Goal: Task Accomplishment & Management: Use online tool/utility

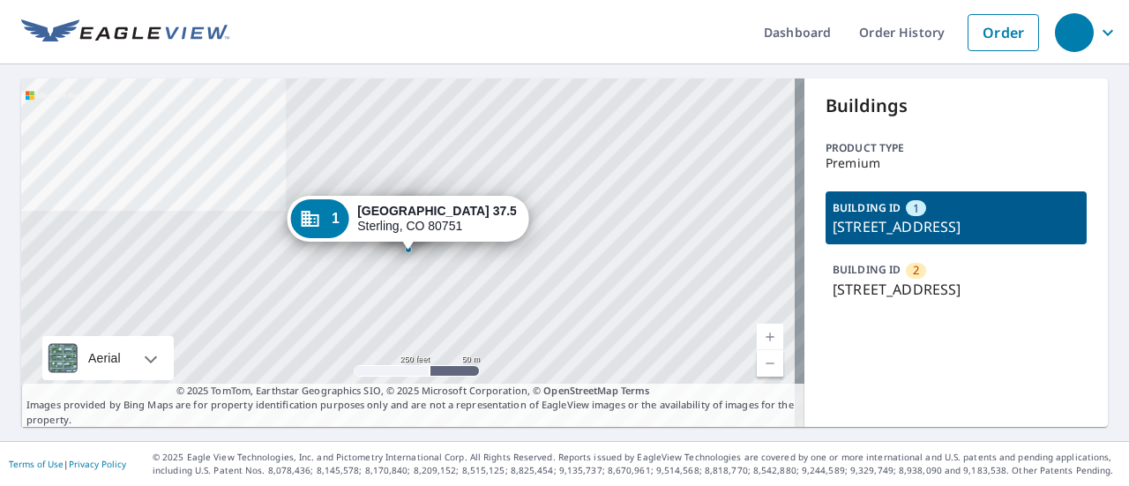
click at [856, 300] on p "[STREET_ADDRESS]" at bounding box center [955, 289] width 247 height 21
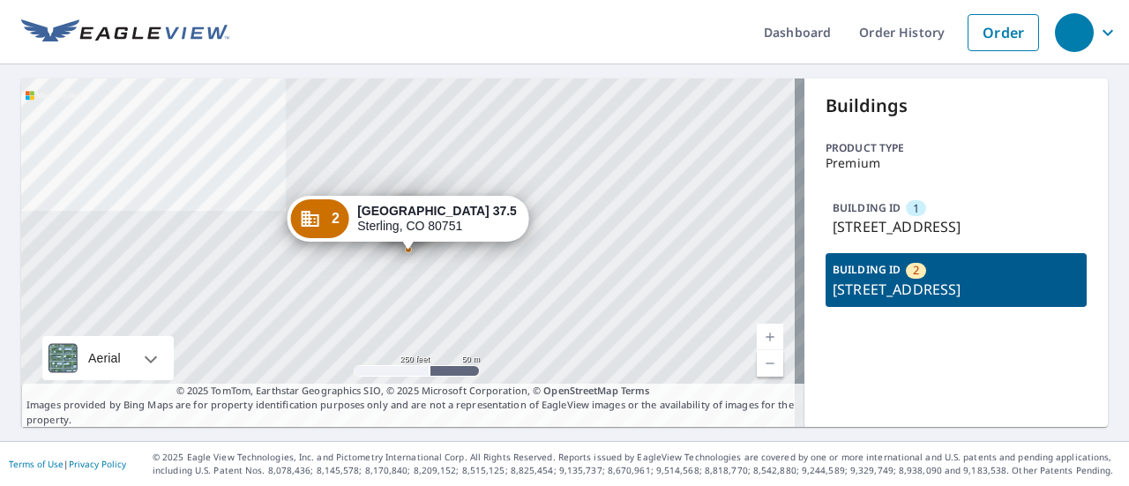
click at [865, 220] on p "County Road 37.5, Sterling, CO, 80751" at bounding box center [955, 226] width 247 height 21
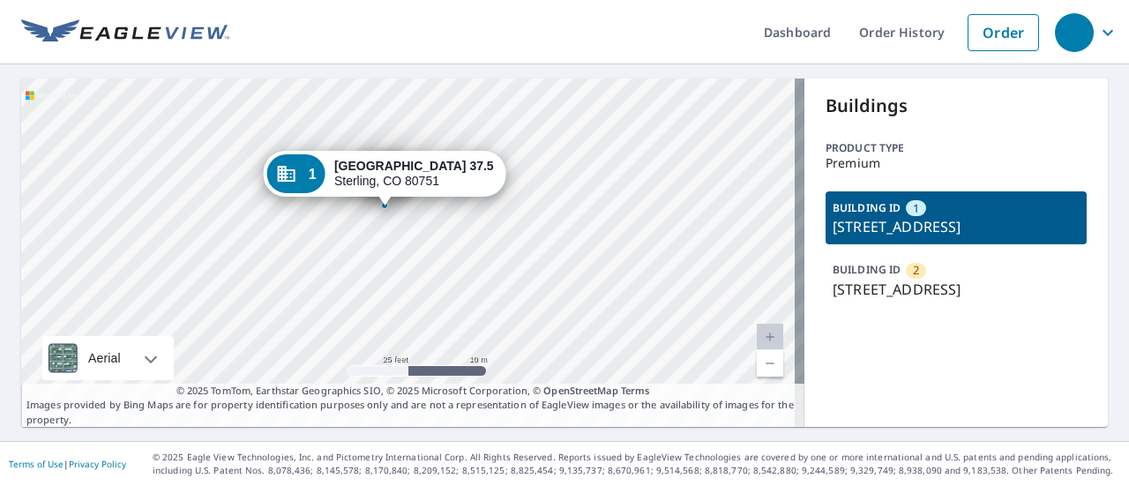
click at [948, 300] on p "County Road 37.5, Sterling, CO, 80751" at bounding box center [955, 289] width 247 height 21
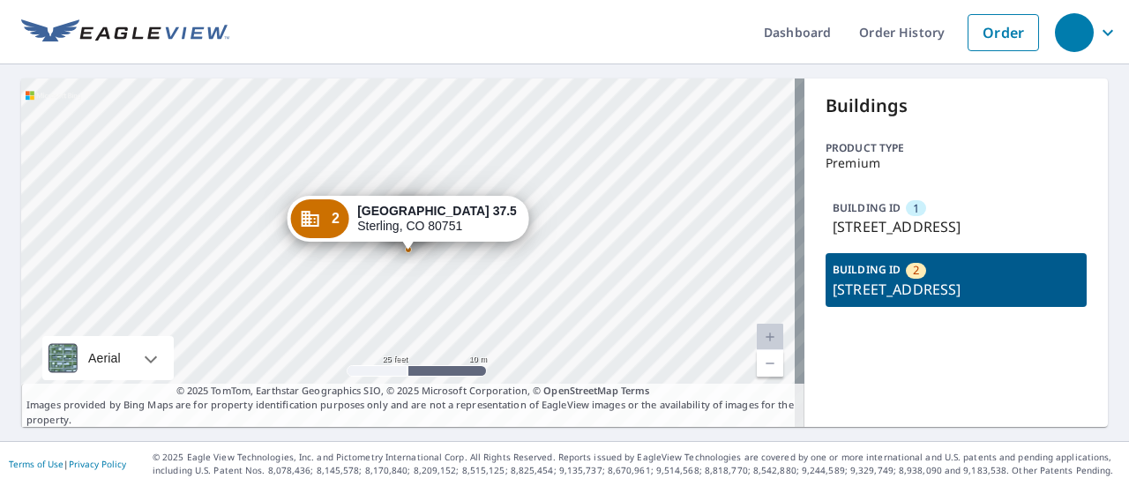
click at [913, 215] on div "BUILDING ID 1 County Road 37.5, Sterling, CO, 80751" at bounding box center [955, 217] width 261 height 53
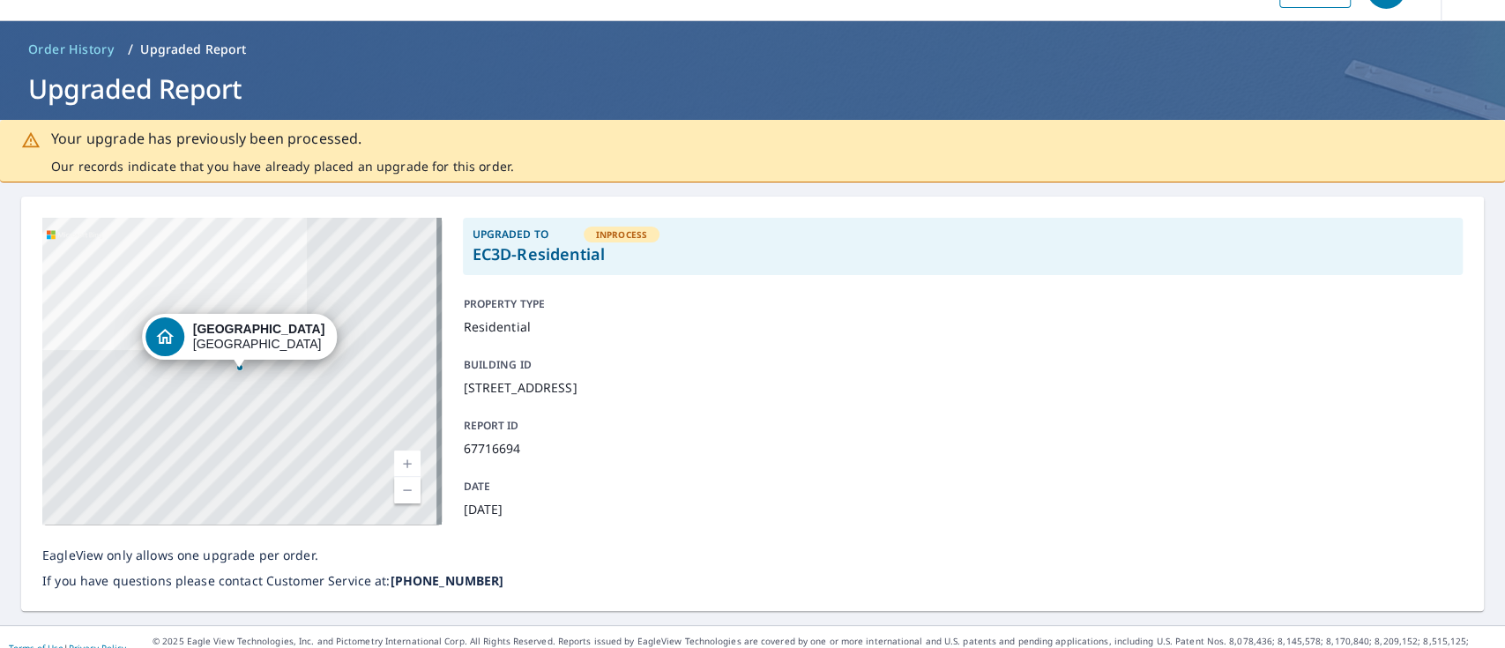
scroll to position [64, 0]
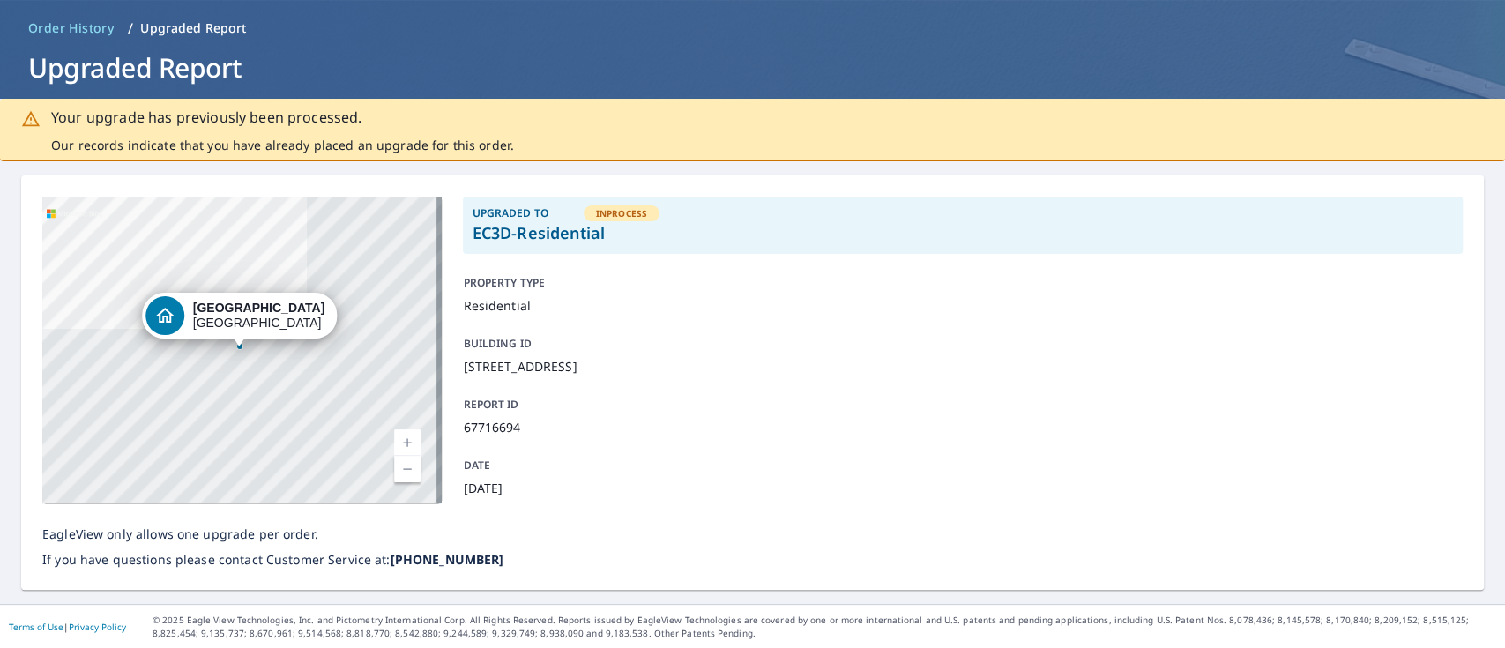
click at [494, 422] on p "67716694" at bounding box center [959, 427] width 993 height 19
copy p "67716694"
click at [612, 326] on div "Upgraded To InProcess EC3D-Residential PROPERTY TYPE Residential BUILDING ID [S…" at bounding box center [963, 350] width 1000 height 307
